Goal: Task Accomplishment & Management: Manage account settings

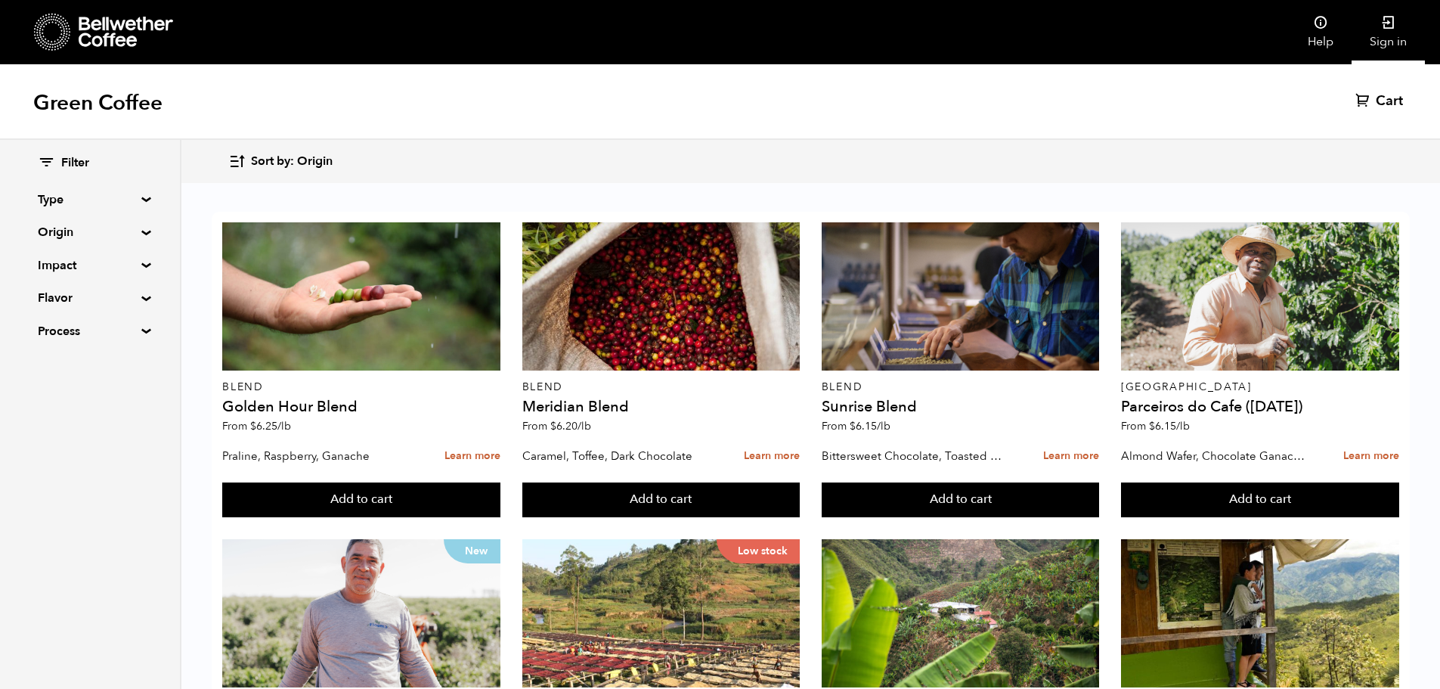
click at [1387, 27] on icon at bounding box center [1388, 22] width 15 height 15
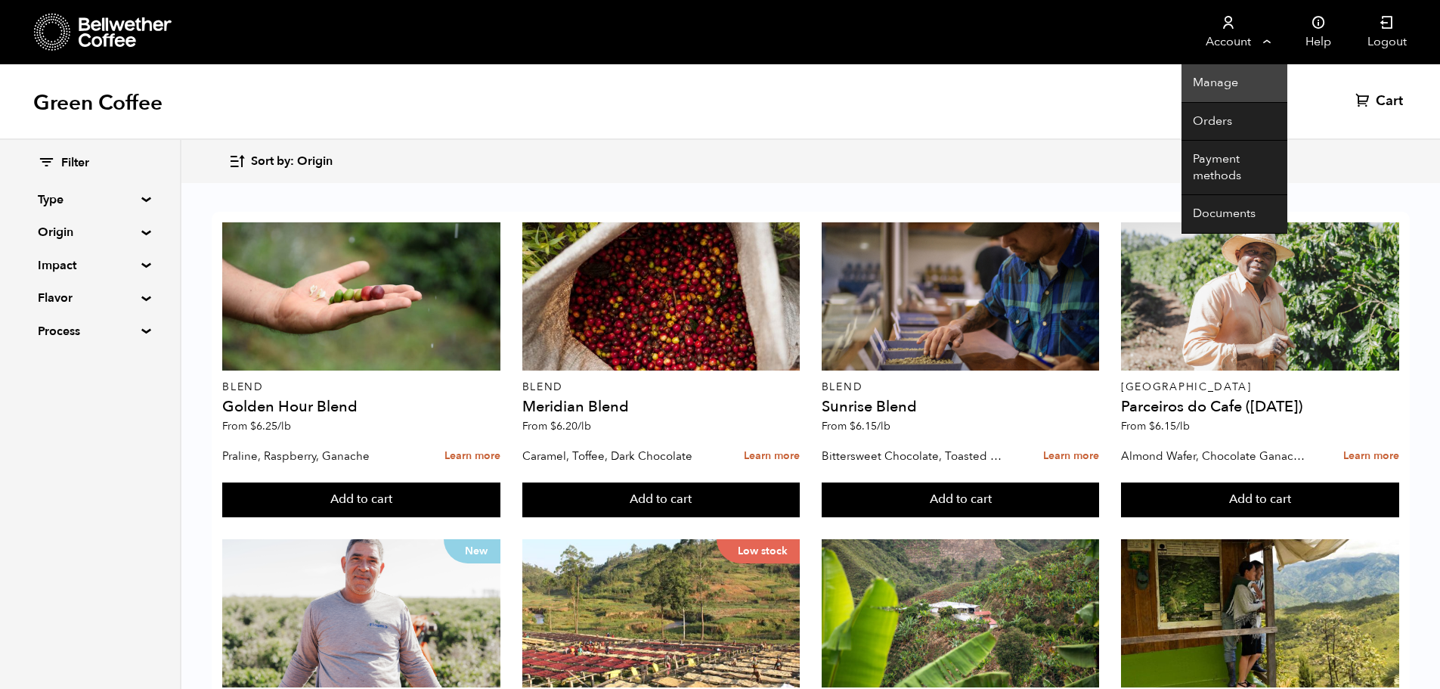
click at [1206, 83] on link "Manage" at bounding box center [1235, 83] width 106 height 39
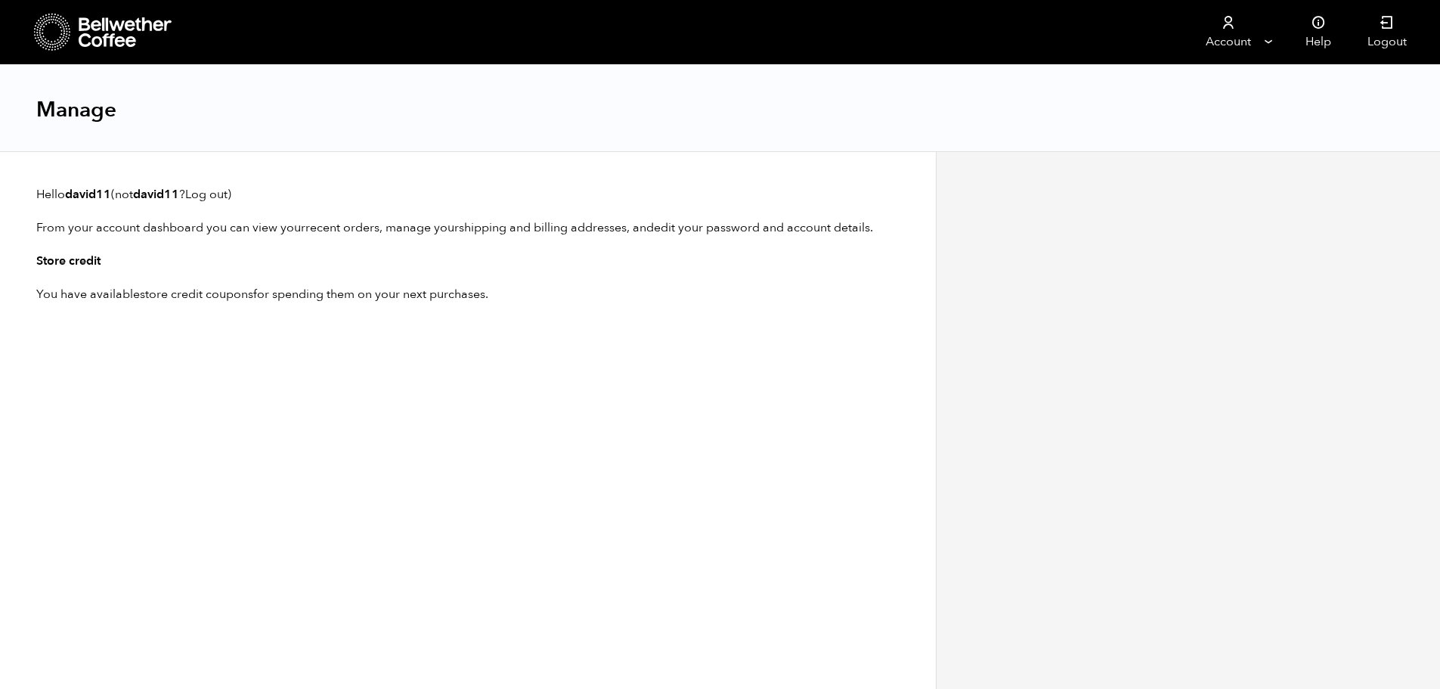
click at [172, 295] on link "store credit coupons" at bounding box center [196, 294] width 113 height 17
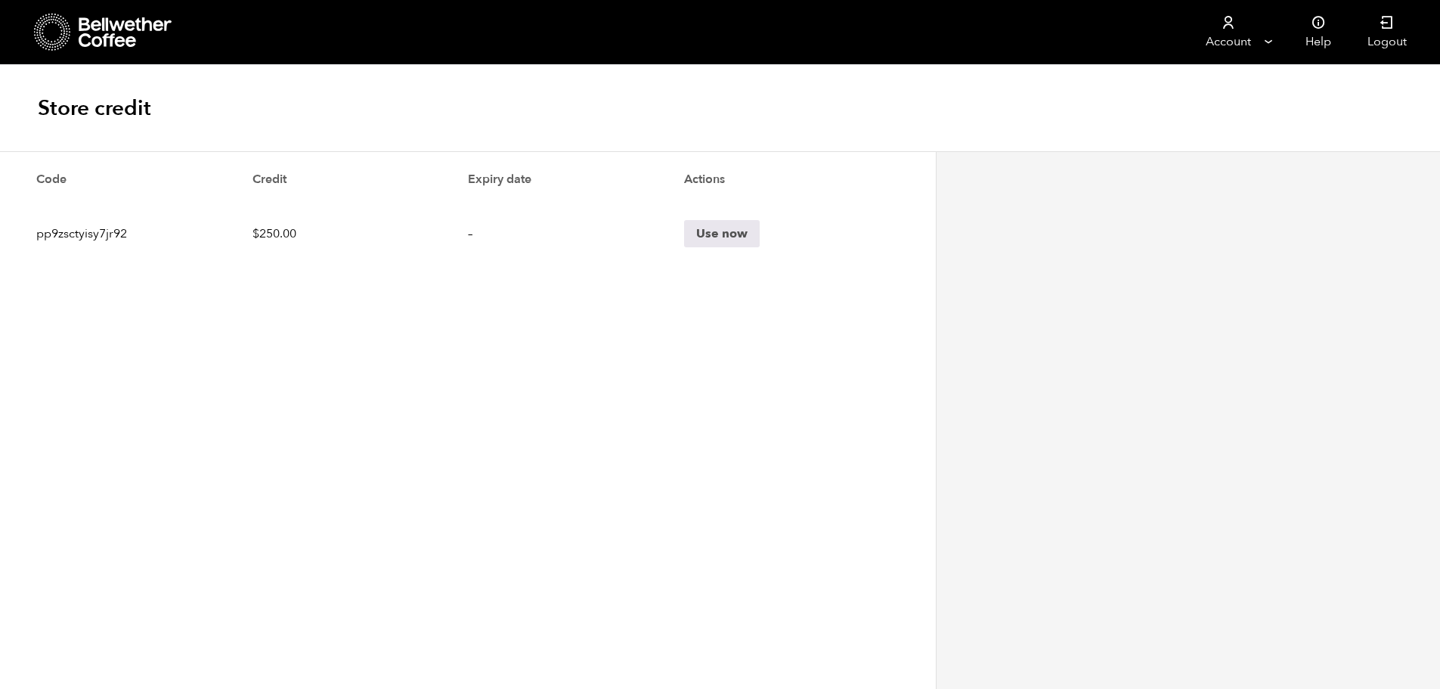
click at [108, 35] on icon at bounding box center [126, 32] width 95 height 30
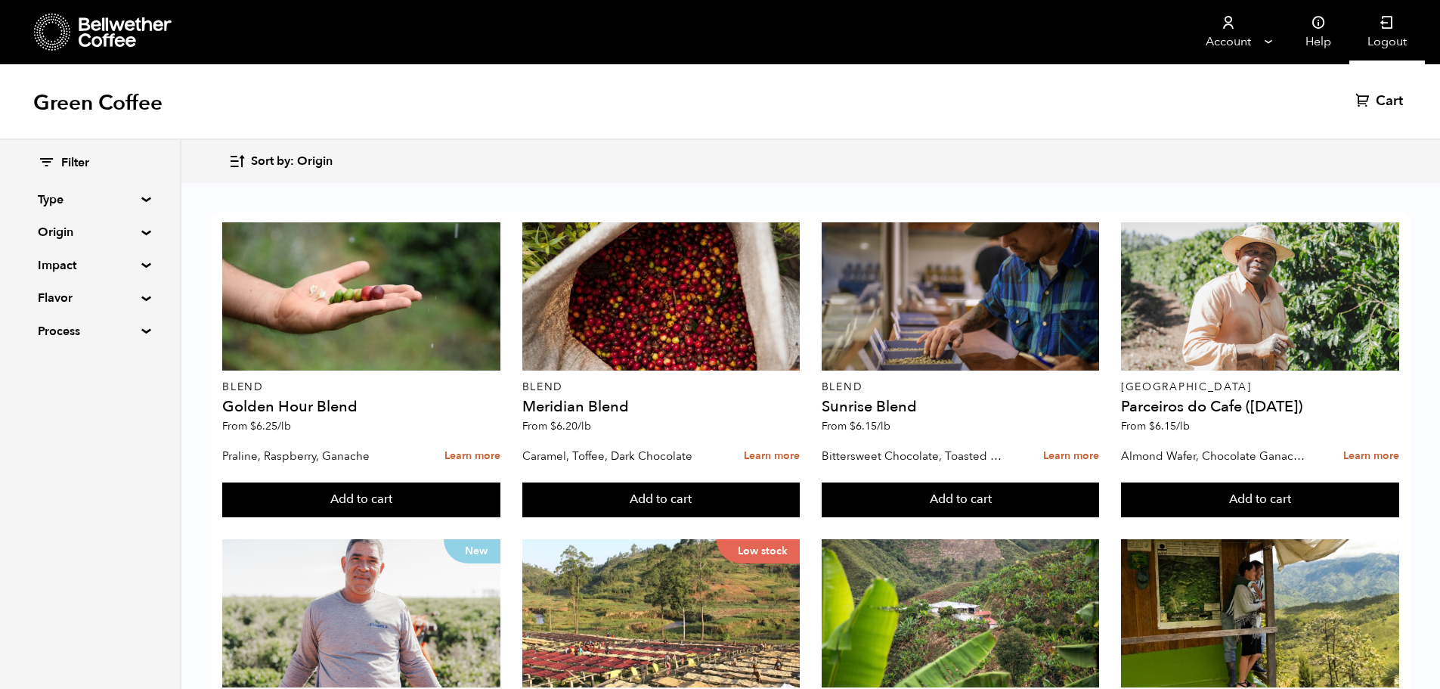
click at [1383, 29] on icon at bounding box center [1387, 22] width 15 height 15
